Goal: Use online tool/utility: Utilize a website feature to perform a specific function

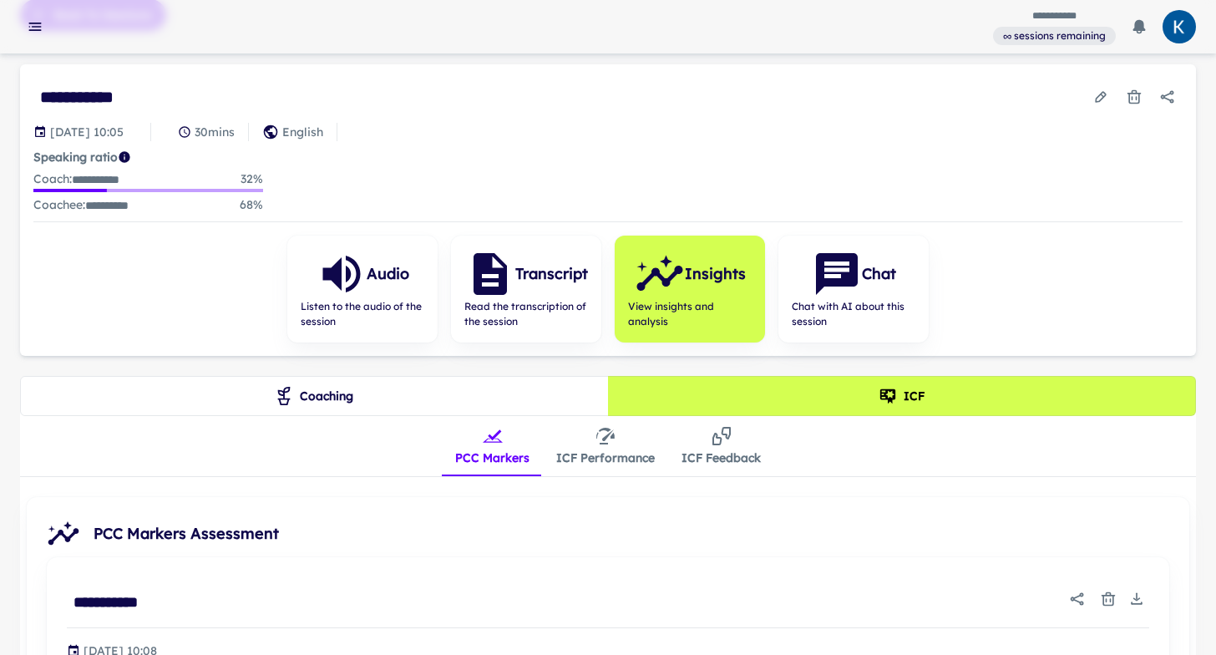
scroll to position [76, 0]
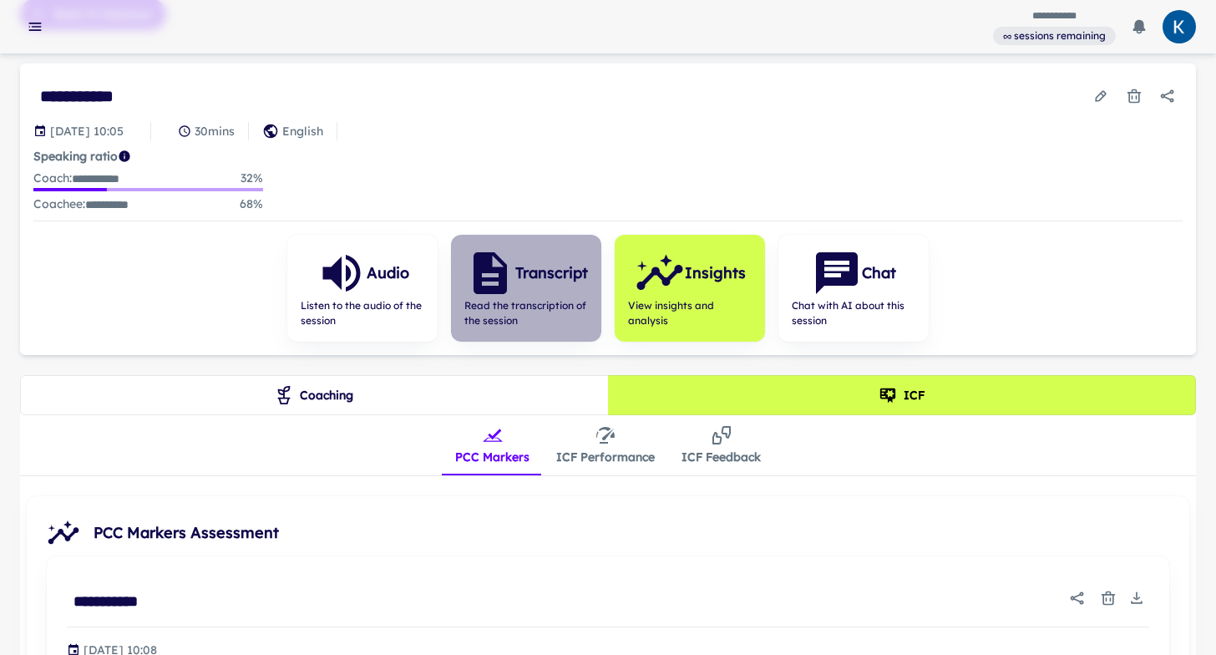
click at [532, 311] on span "Read the transcription of the session" at bounding box center [526, 313] width 124 height 30
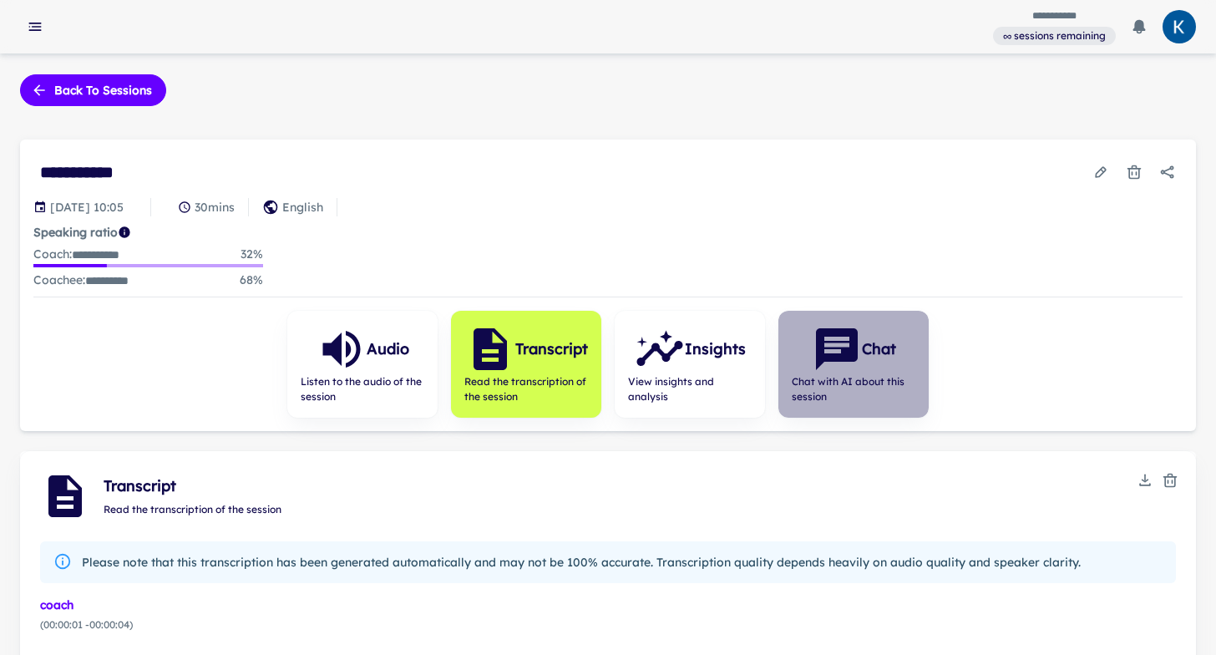
click at [855, 349] on icon "button" at bounding box center [837, 349] width 42 height 42
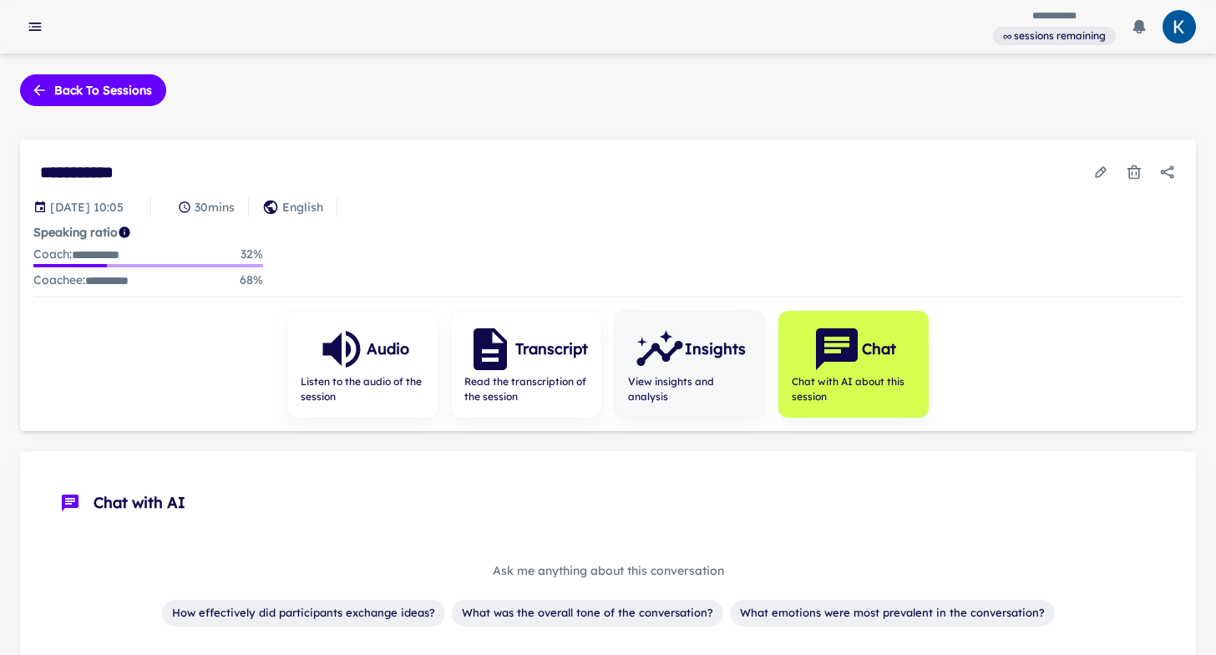
click at [645, 356] on icon "button" at bounding box center [659, 353] width 46 height 25
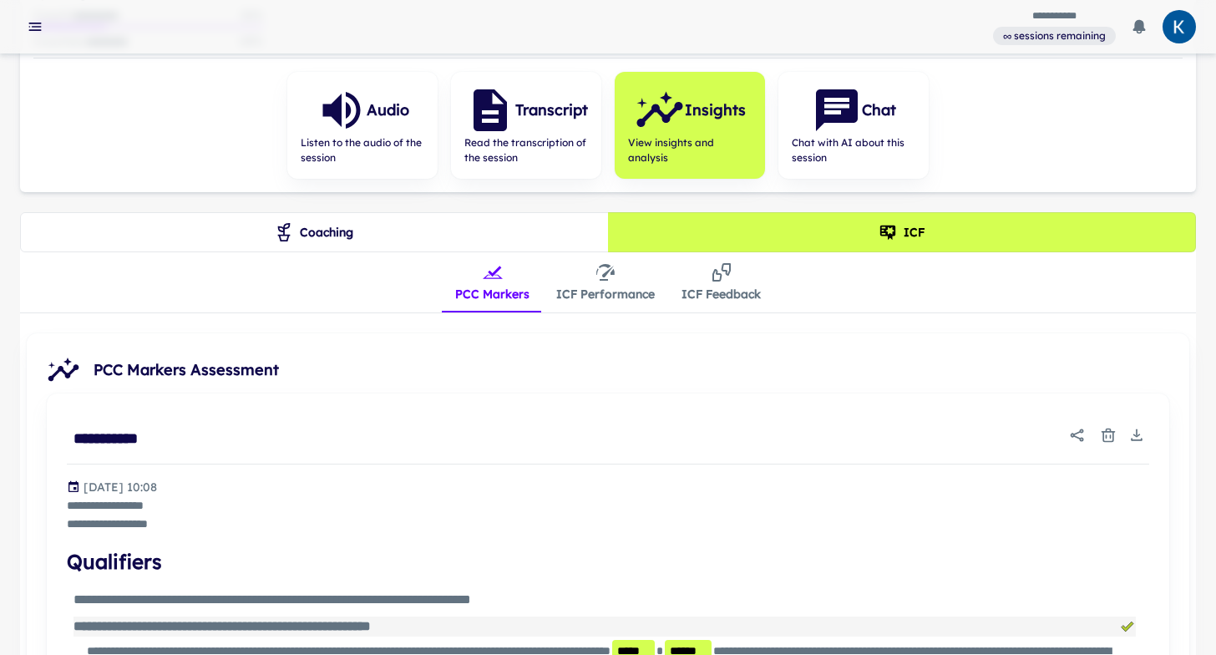
scroll to position [164, 0]
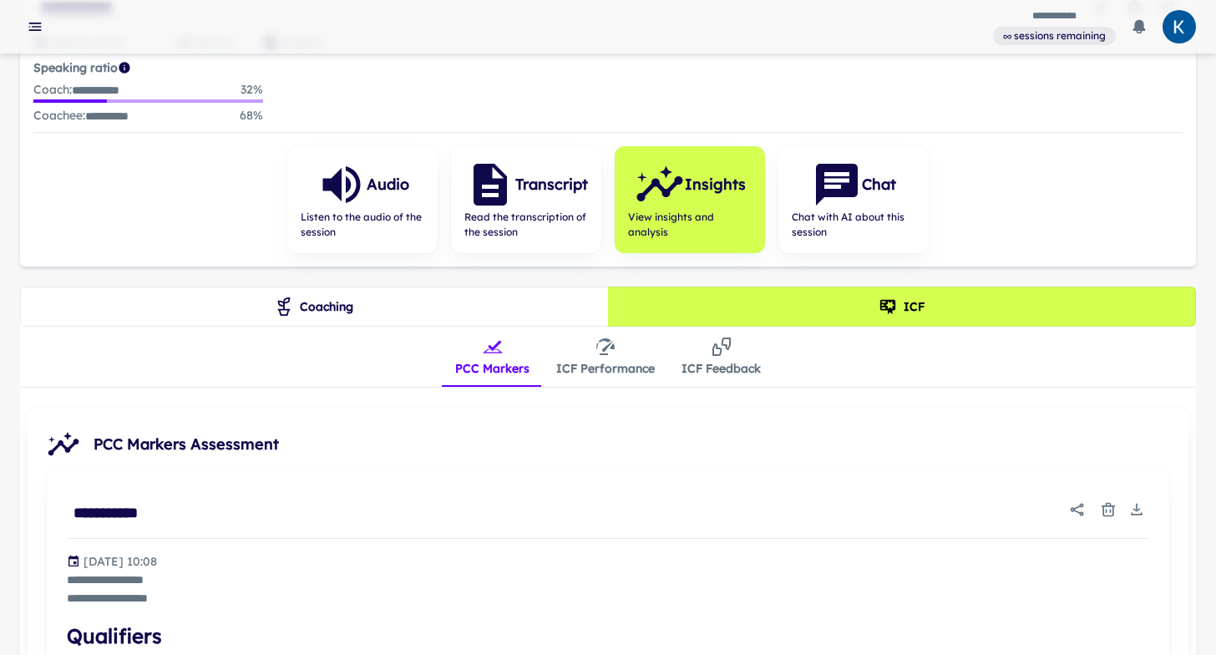
click at [611, 352] on icon "insights tabs" at bounding box center [605, 346] width 20 height 20
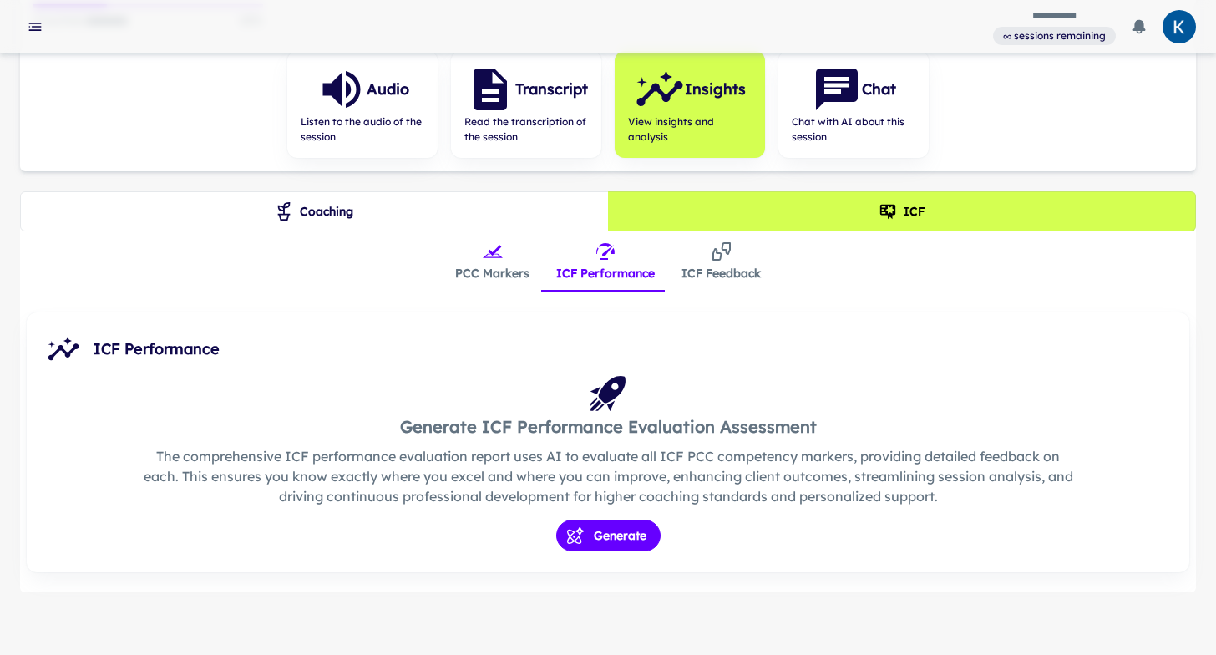
scroll to position [262, 0]
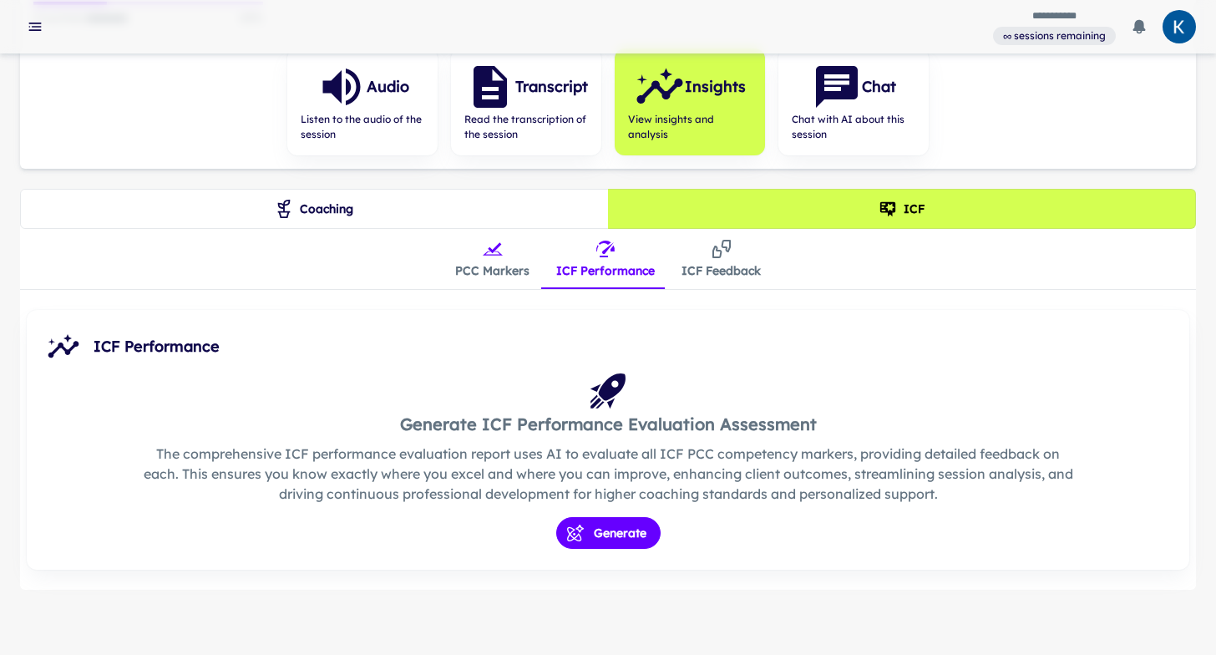
click at [709, 276] on button "ICF Feedback" at bounding box center [721, 259] width 106 height 60
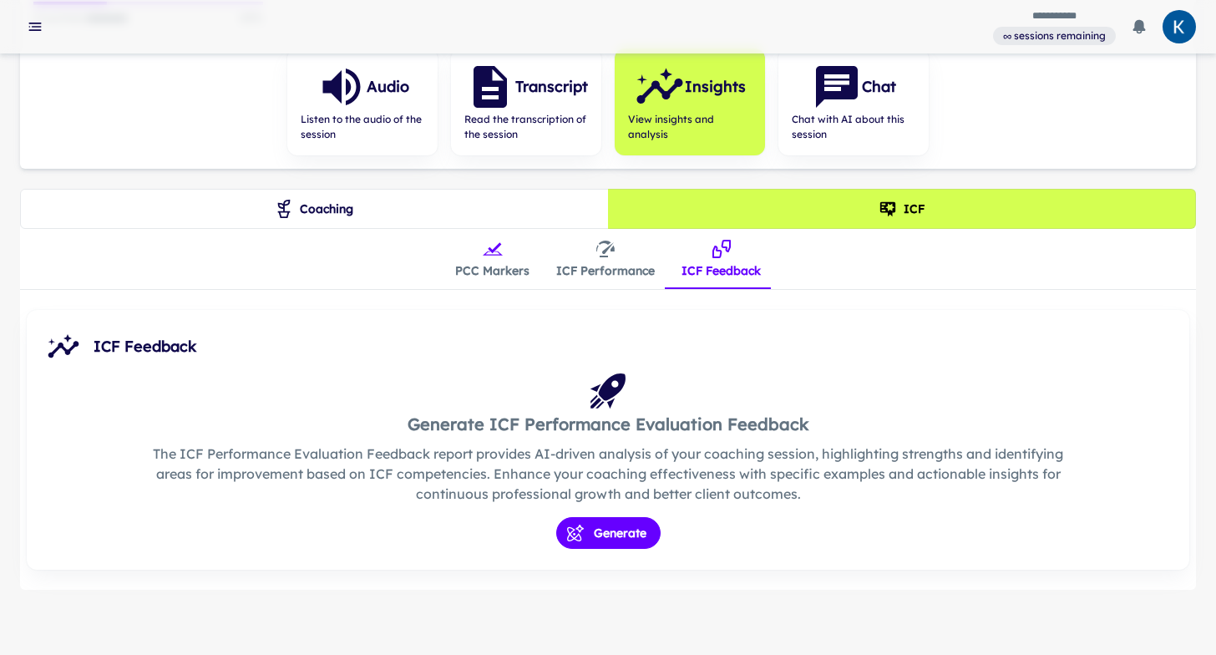
click at [630, 274] on button "ICF Performance" at bounding box center [605, 259] width 125 height 60
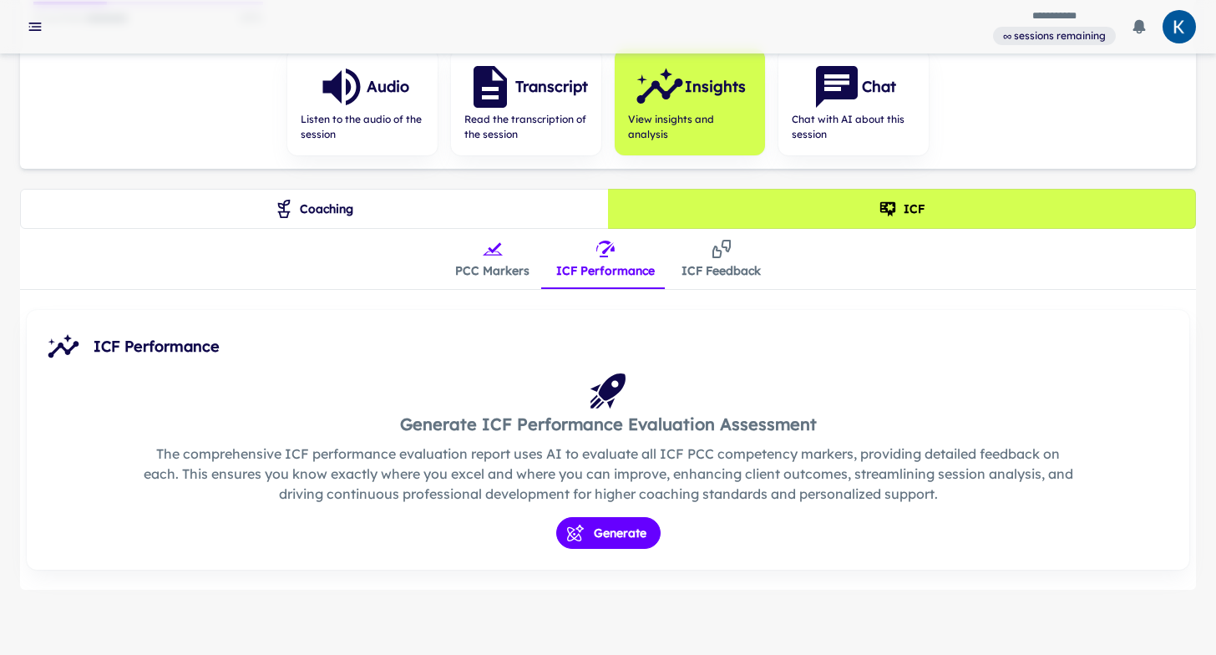
click at [503, 268] on button "PCC Markers" at bounding box center [492, 259] width 101 height 60
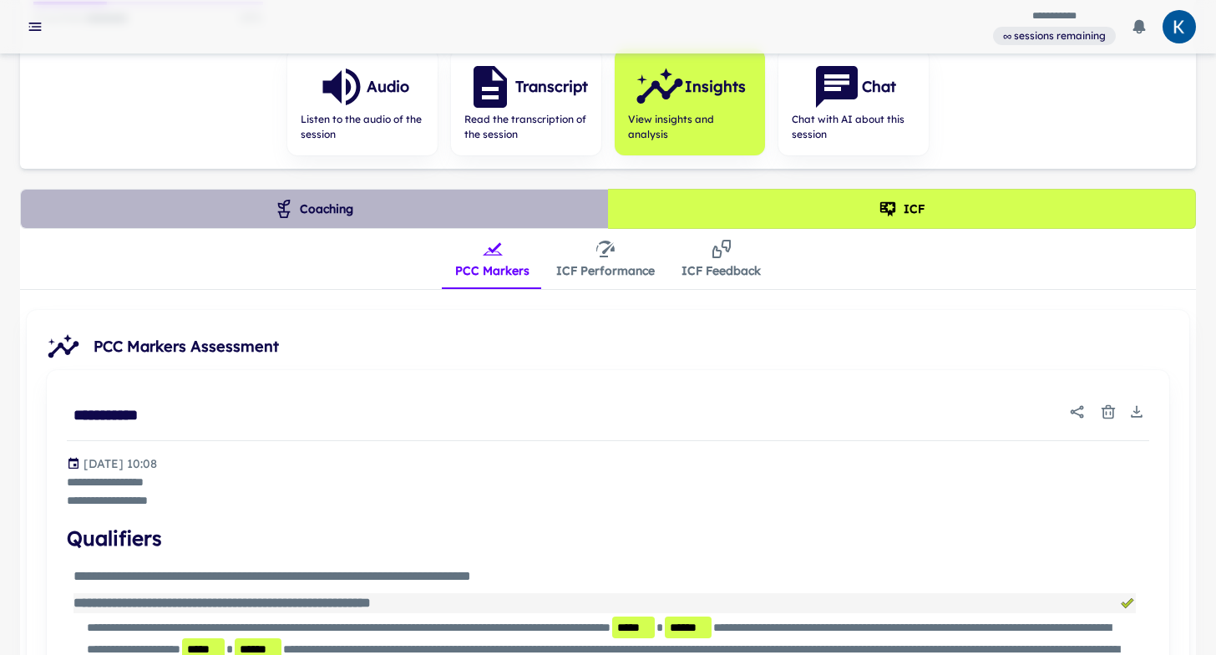
click at [325, 212] on button "Coaching" at bounding box center [314, 209] width 589 height 40
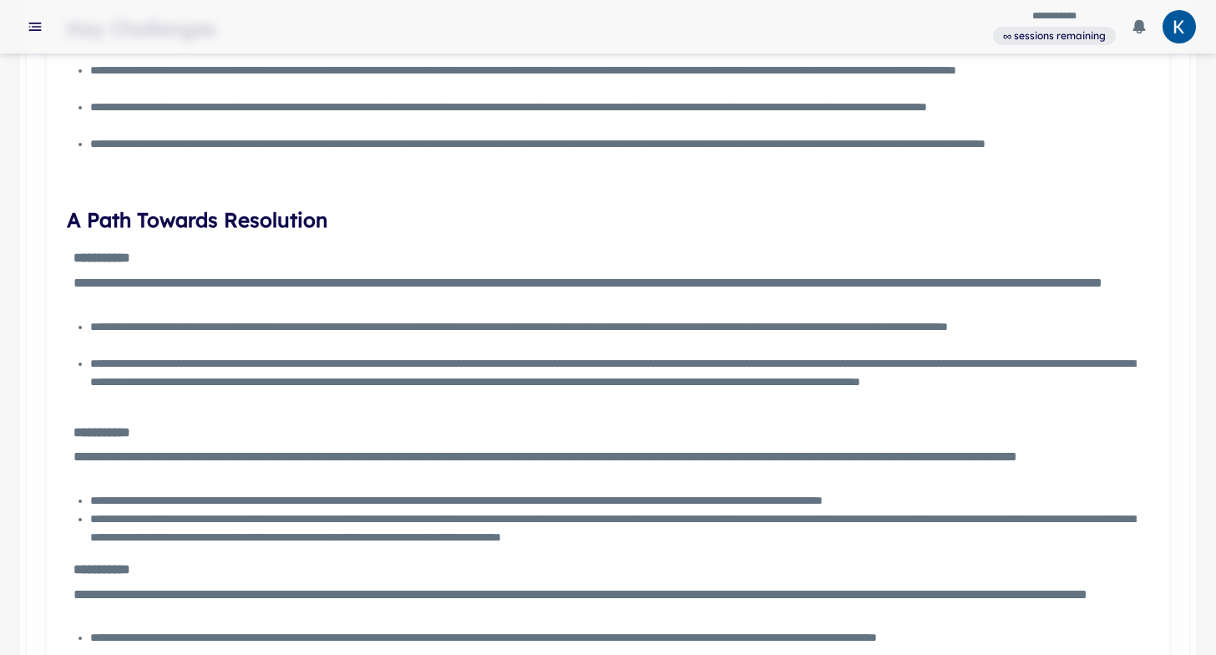
scroll to position [0, 0]
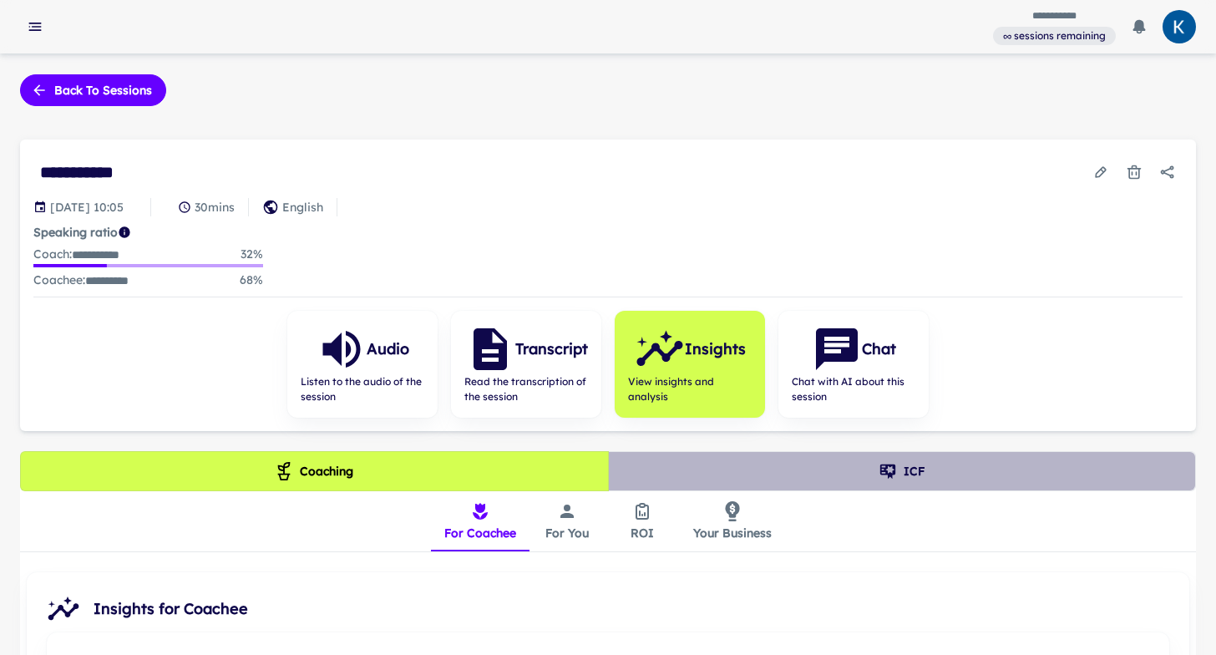
click at [834, 473] on button "ICF" at bounding box center [902, 471] width 589 height 40
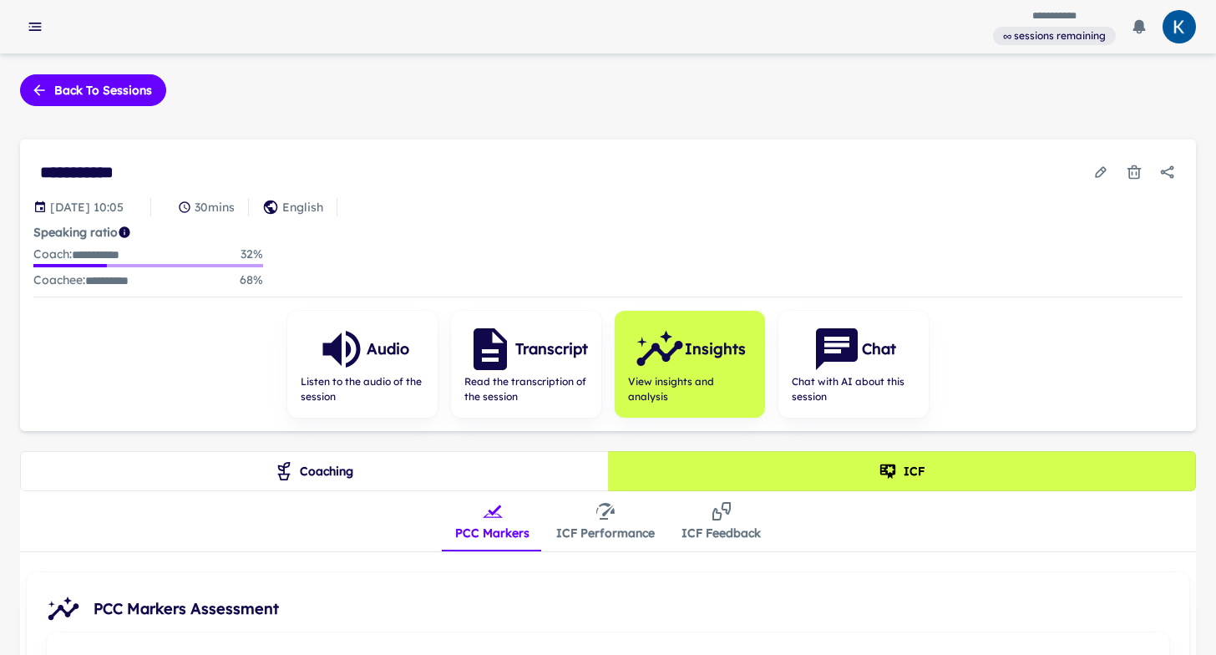
click at [601, 523] on button "ICF Performance" at bounding box center [605, 521] width 125 height 60
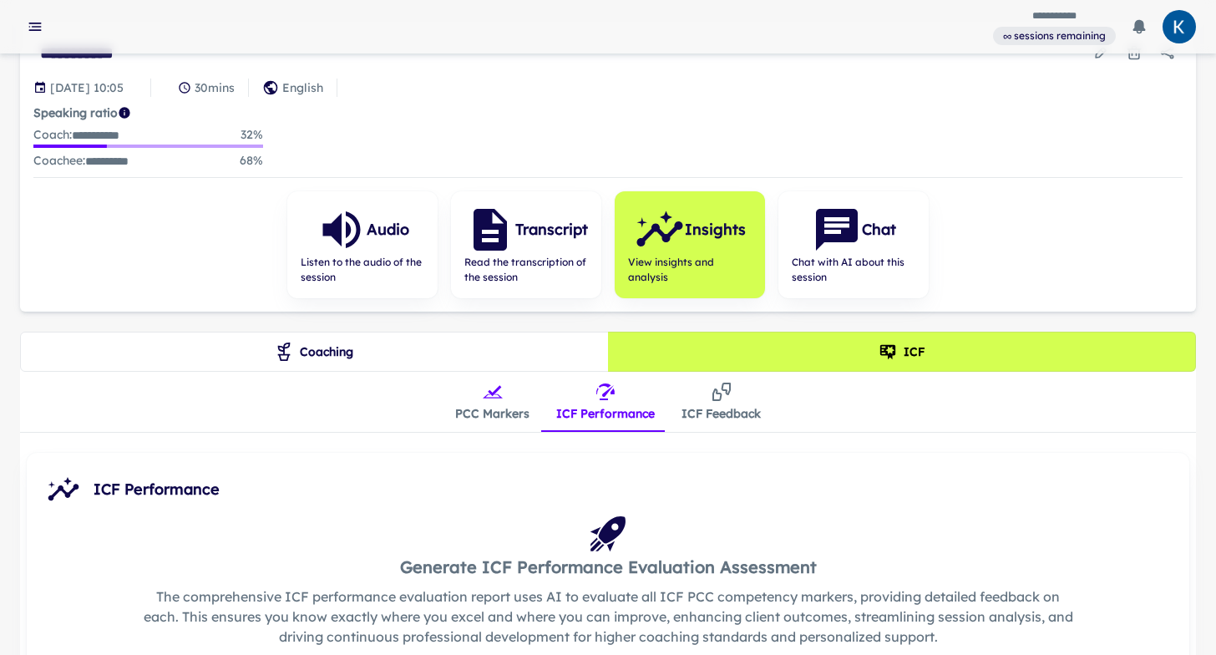
scroll to position [262, 0]
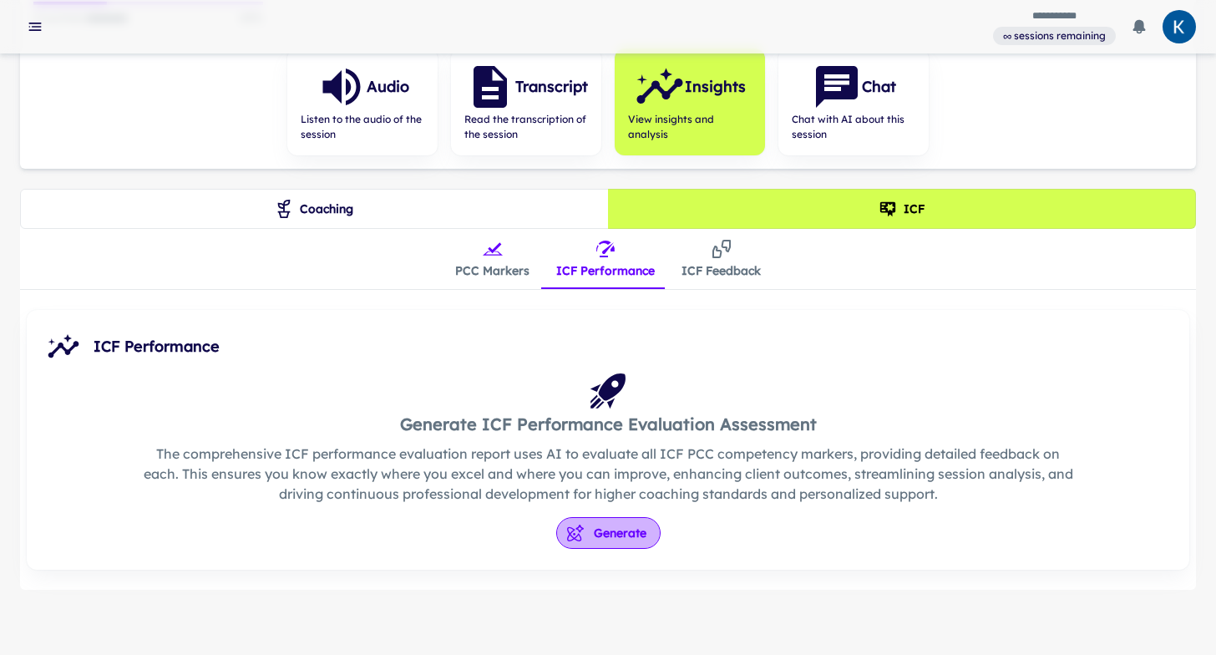
click at [603, 532] on button "Generate" at bounding box center [608, 533] width 104 height 32
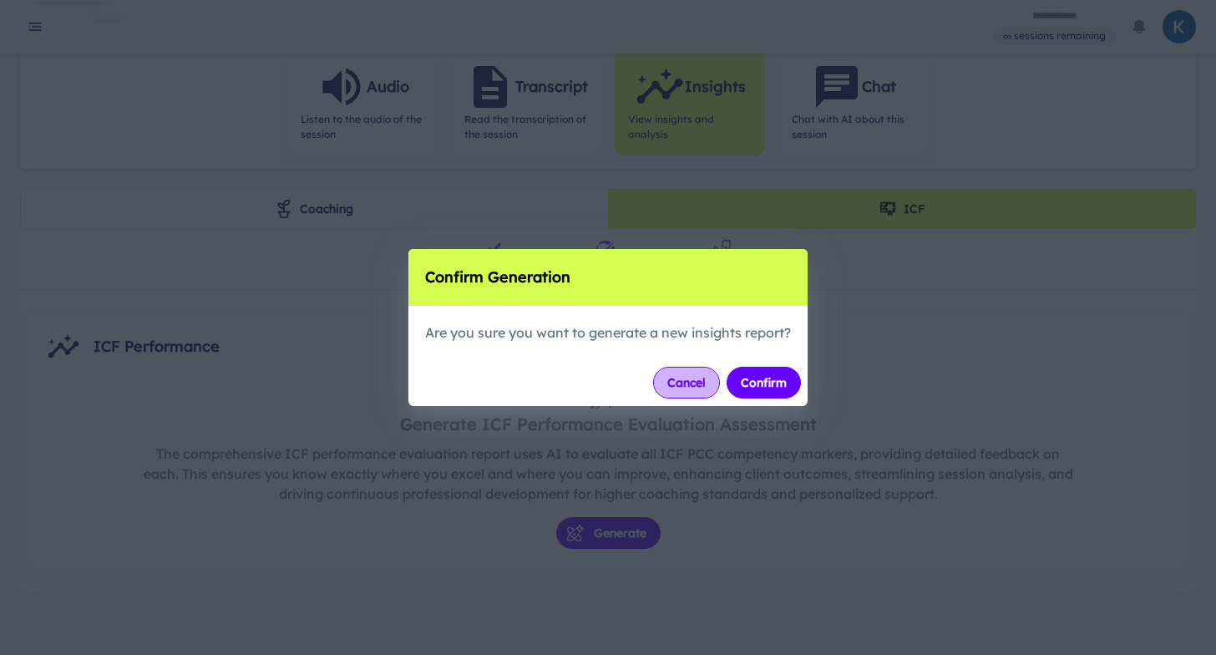
click at [698, 387] on button "Cancel" at bounding box center [686, 383] width 67 height 32
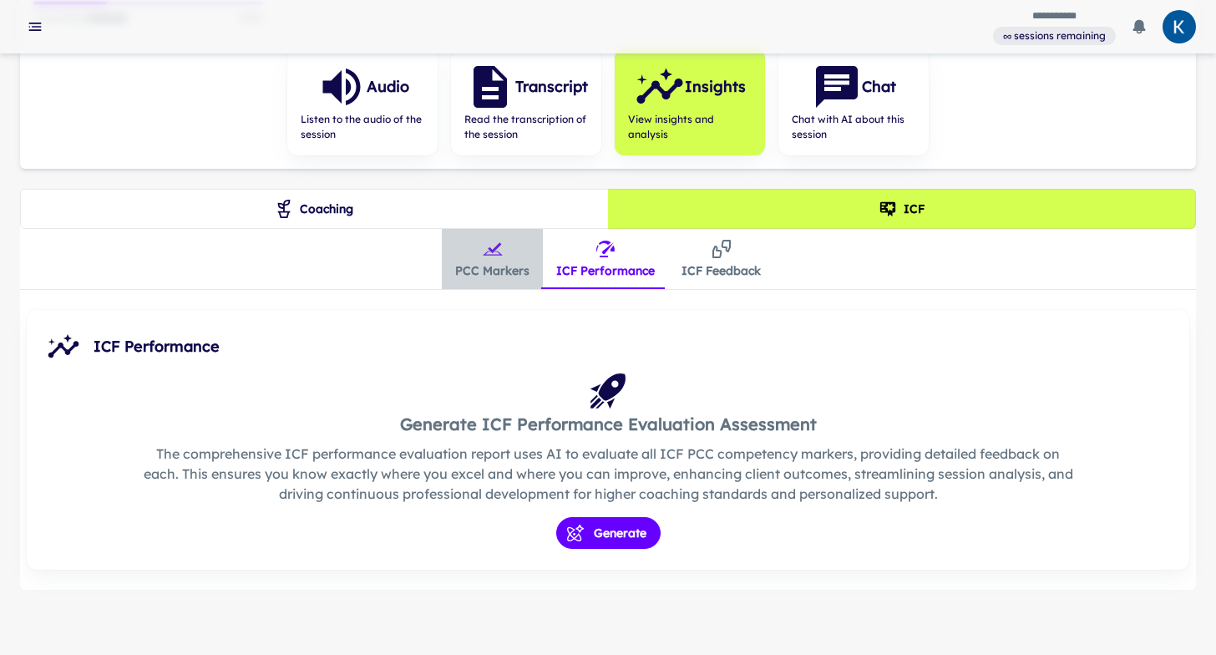
click at [499, 261] on button "PCC Markers" at bounding box center [492, 259] width 101 height 60
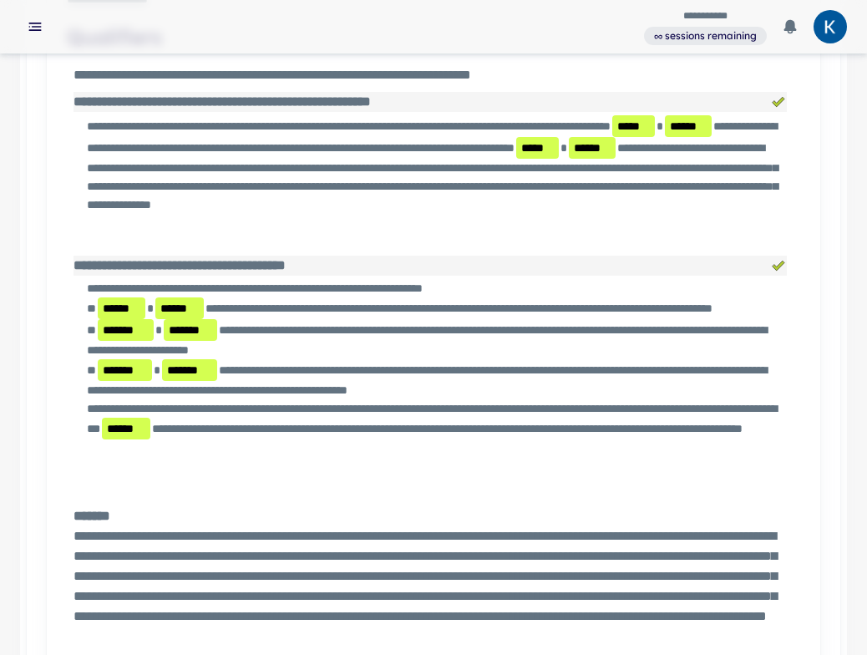
scroll to position [765, 0]
